Goal: Task Accomplishment & Management: Manage account settings

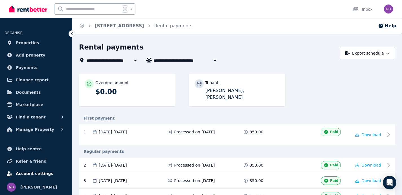
click at [38, 174] on span "Account settings" at bounding box center [35, 174] width 38 height 7
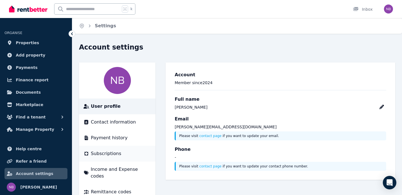
click at [115, 150] on li "Subscriptions" at bounding box center [117, 154] width 76 height 16
click at [113, 155] on span "Subscriptions" at bounding box center [106, 154] width 30 height 7
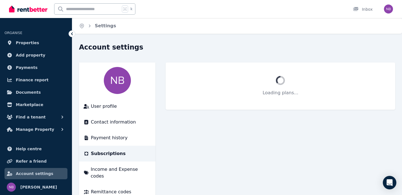
scroll to position [8, 0]
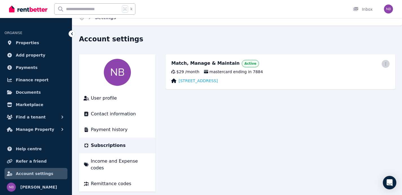
click at [386, 65] on icon "button" at bounding box center [385, 64] width 5 height 4
click at [352, 94] on span "Cancel plan" at bounding box center [360, 97] width 50 height 7
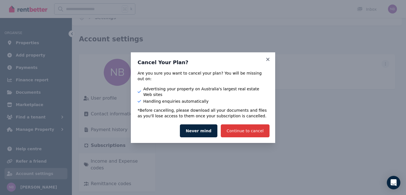
click at [250, 125] on button "Continue to cancel" at bounding box center [245, 131] width 49 height 13
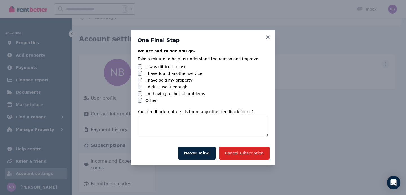
click at [153, 81] on label "I have sold my property" at bounding box center [168, 81] width 47 height 6
click at [239, 152] on button "Cancel subscription" at bounding box center [244, 153] width 50 height 13
